Goal: Find specific page/section: Find specific page/section

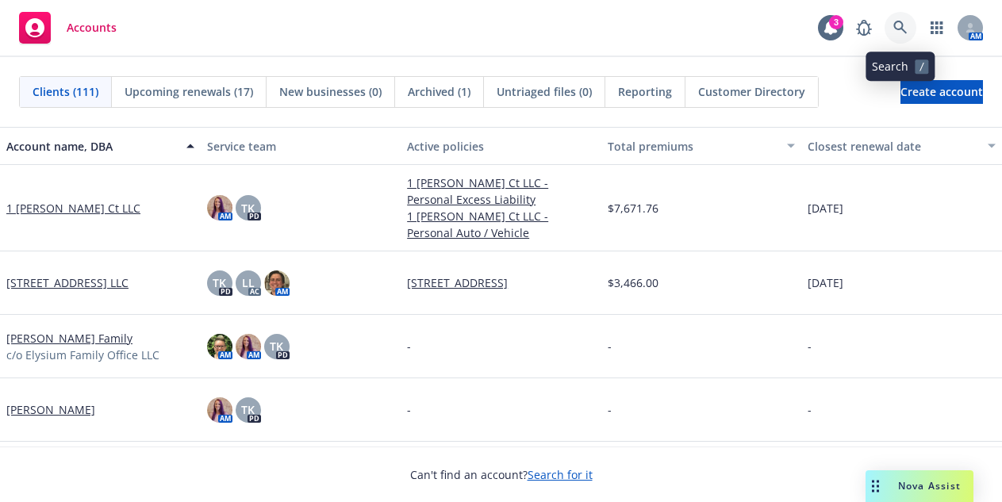
click at [907, 29] on icon at bounding box center [900, 28] width 14 height 14
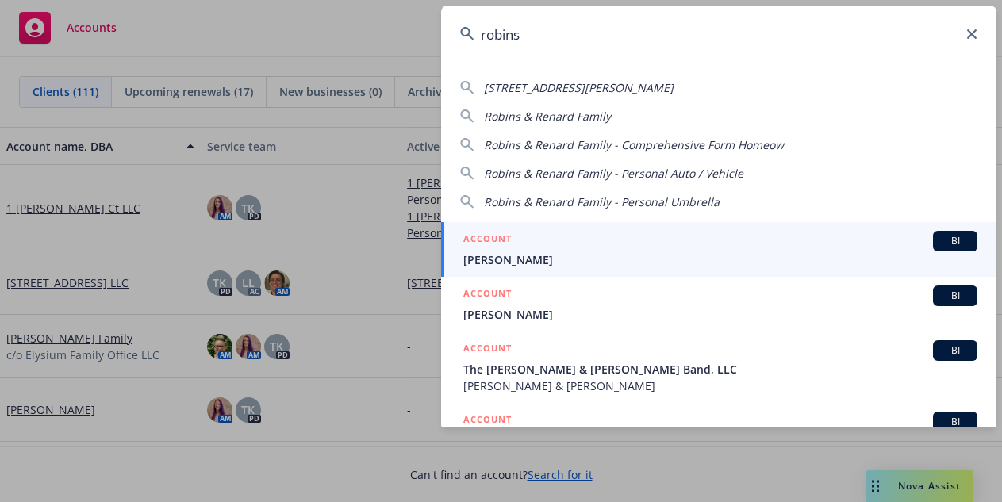
click at [572, 111] on span "Robins & Renard Family" at bounding box center [547, 116] width 127 height 15
type input "Robins & Renard Family"
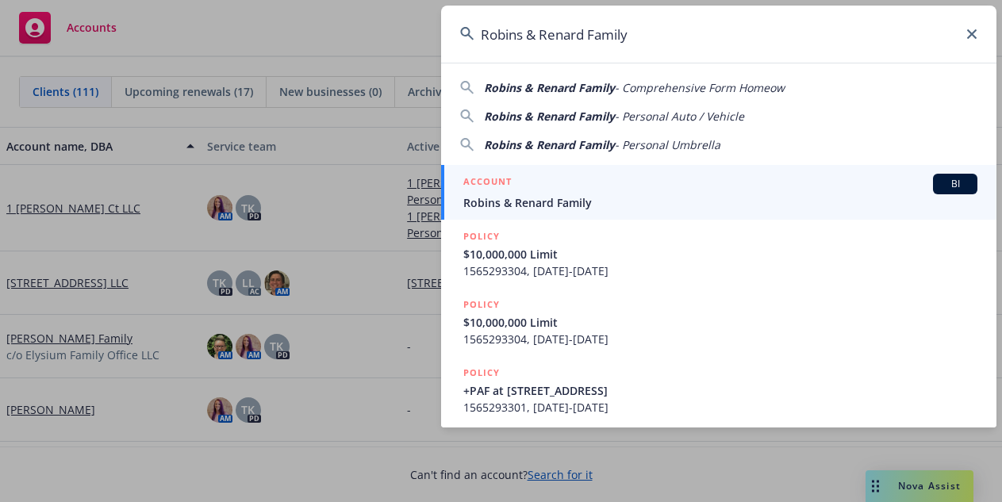
click at [586, 204] on span "Robins & Renard Family" at bounding box center [720, 202] width 514 height 17
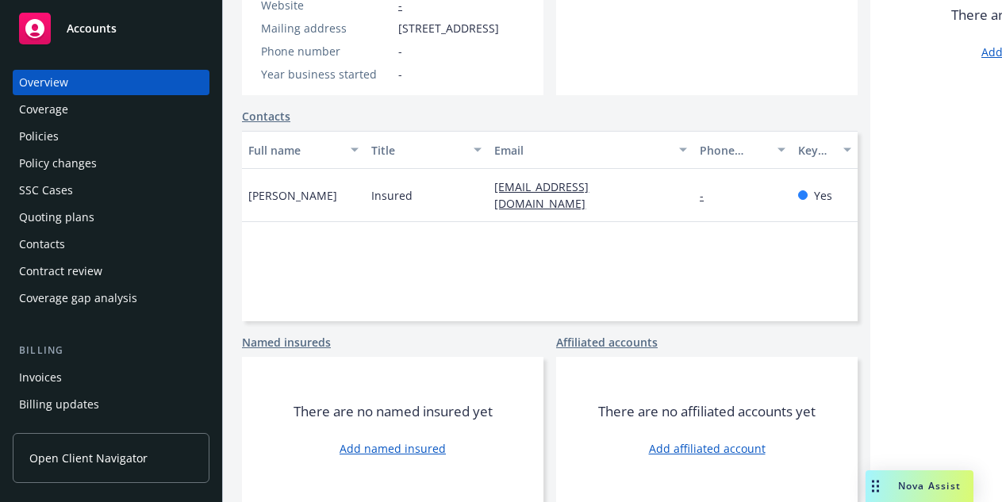
click at [57, 159] on div "Policy changes" at bounding box center [58, 163] width 78 height 25
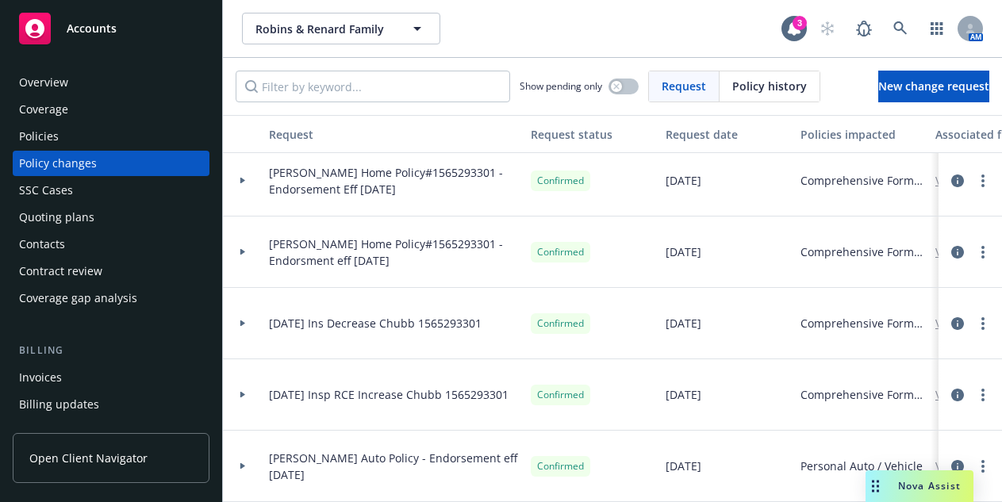
scroll to position [591, 0]
click at [44, 129] on div "Policies" at bounding box center [39, 136] width 40 height 25
